Goal: Task Accomplishment & Management: Manage account settings

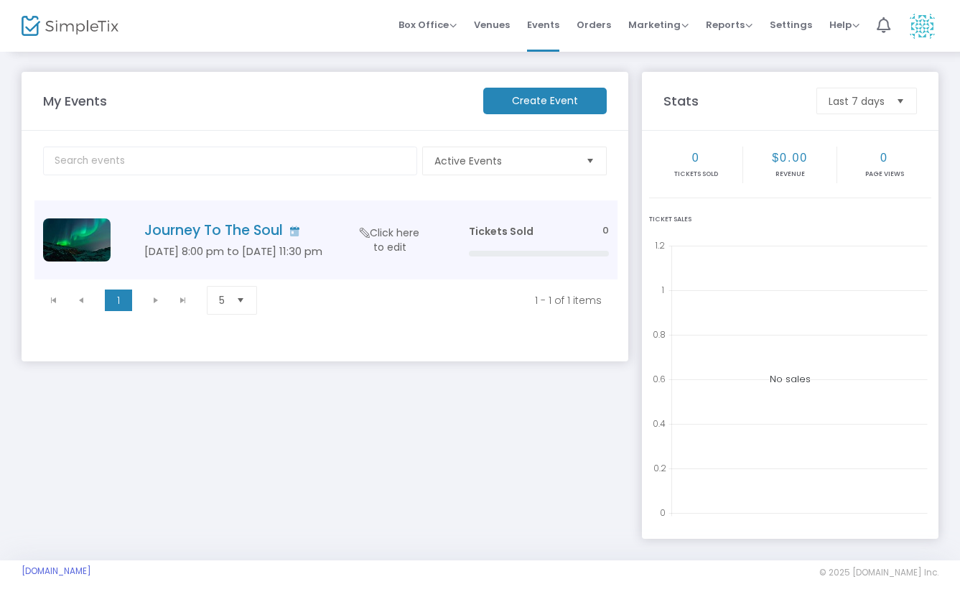
click at [90, 240] on img "Data table" at bounding box center [77, 239] width 68 height 43
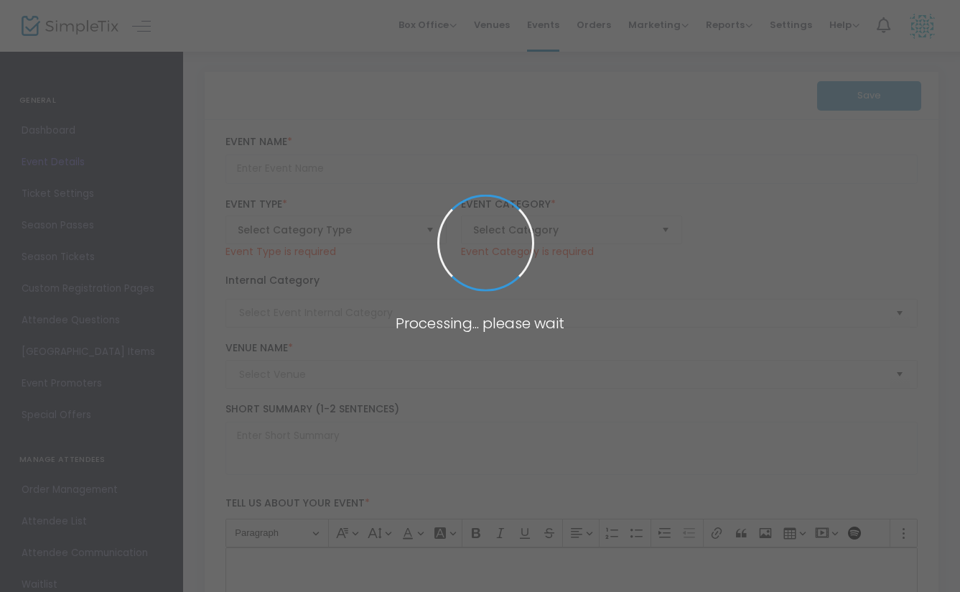
type input "Journey To The Soul"
type textarea "text"
type input "Buy Tickets"
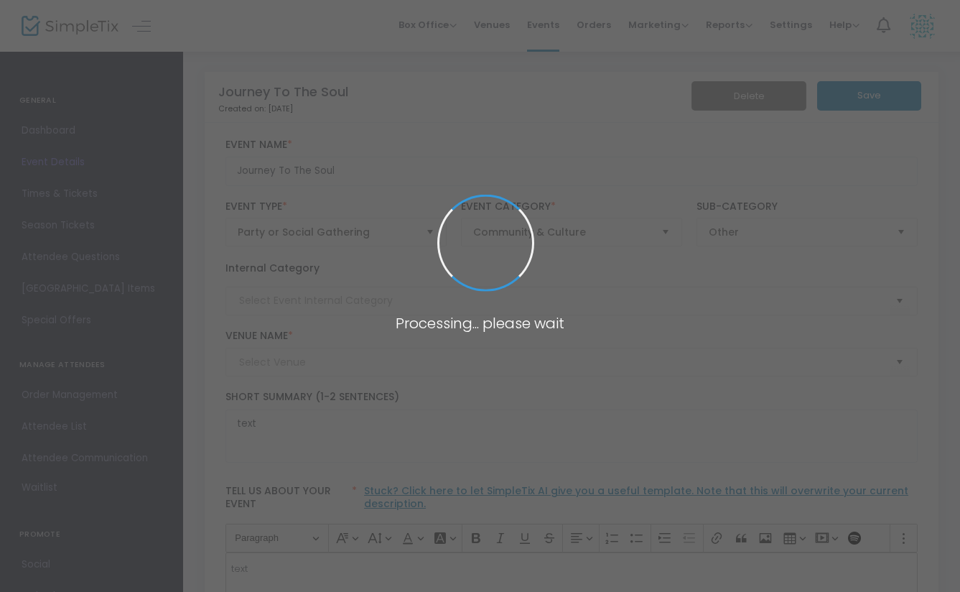
type input "[PERSON_NAME] Holistic"
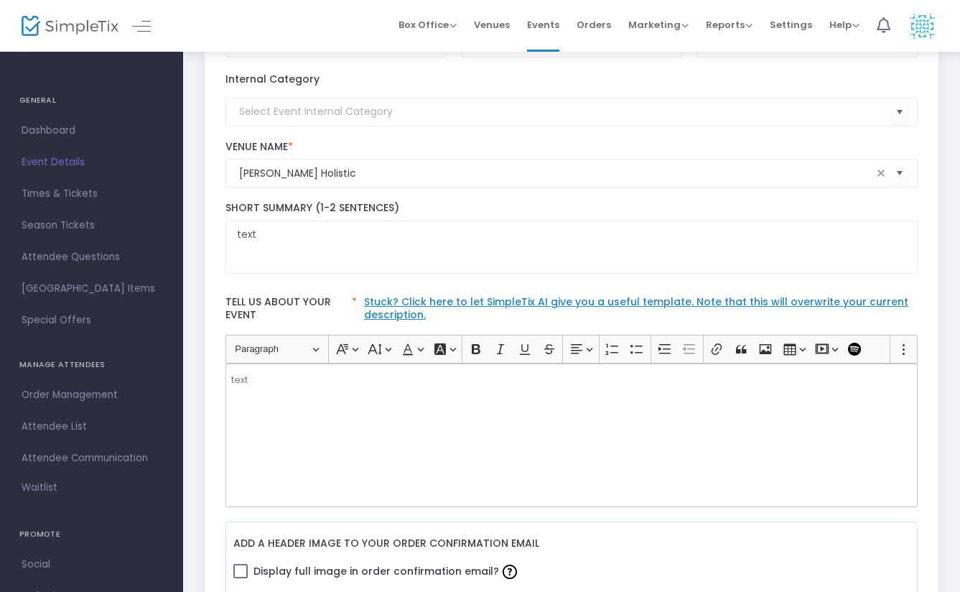
scroll to position [190, 0]
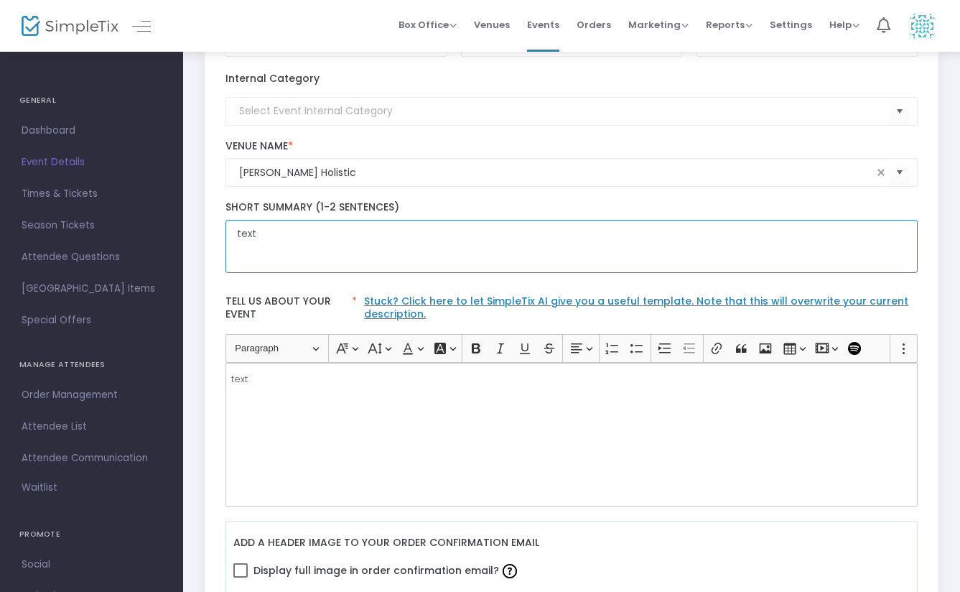
click at [277, 237] on textarea "text" at bounding box center [572, 247] width 693 height 54
type textarea "t"
